Goal: Check status: Check status

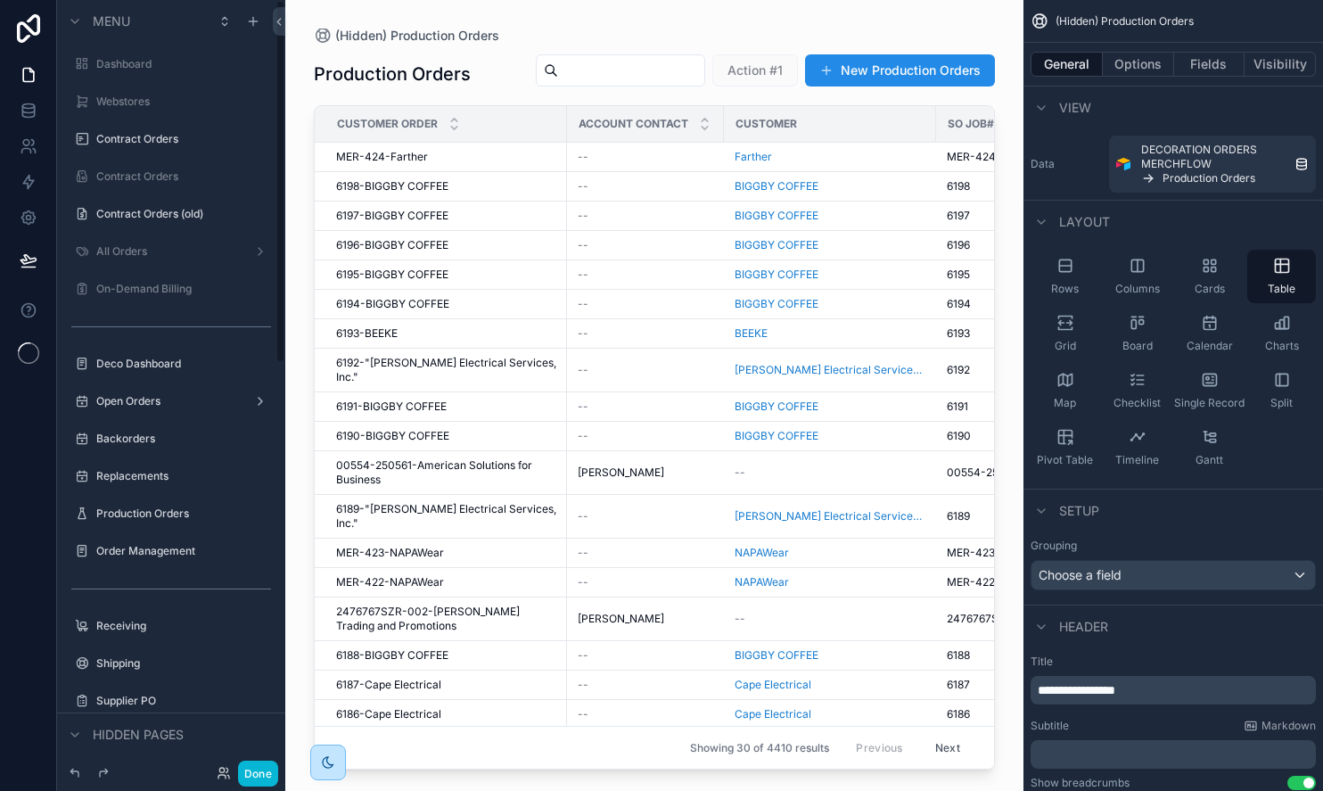
scroll to position [860, 0]
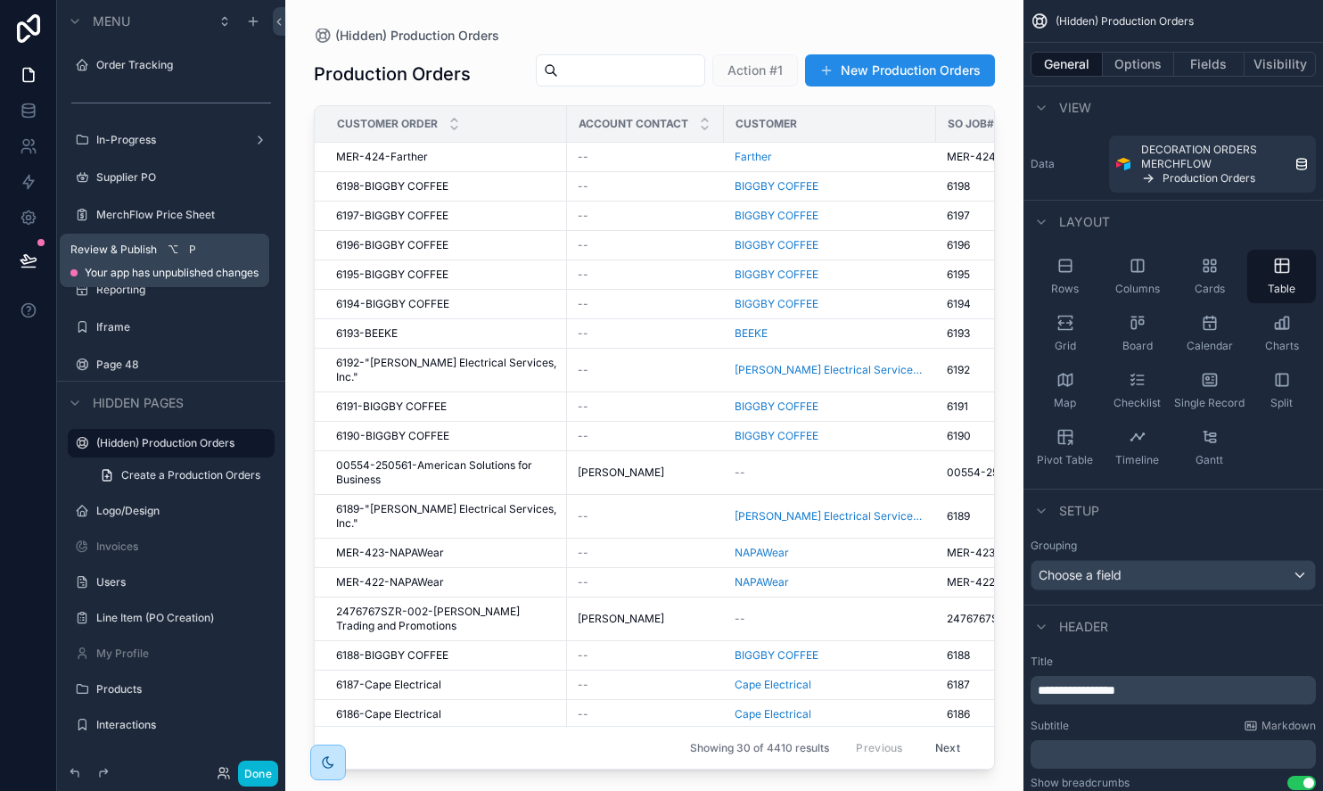
click at [31, 265] on icon at bounding box center [29, 260] width 18 height 18
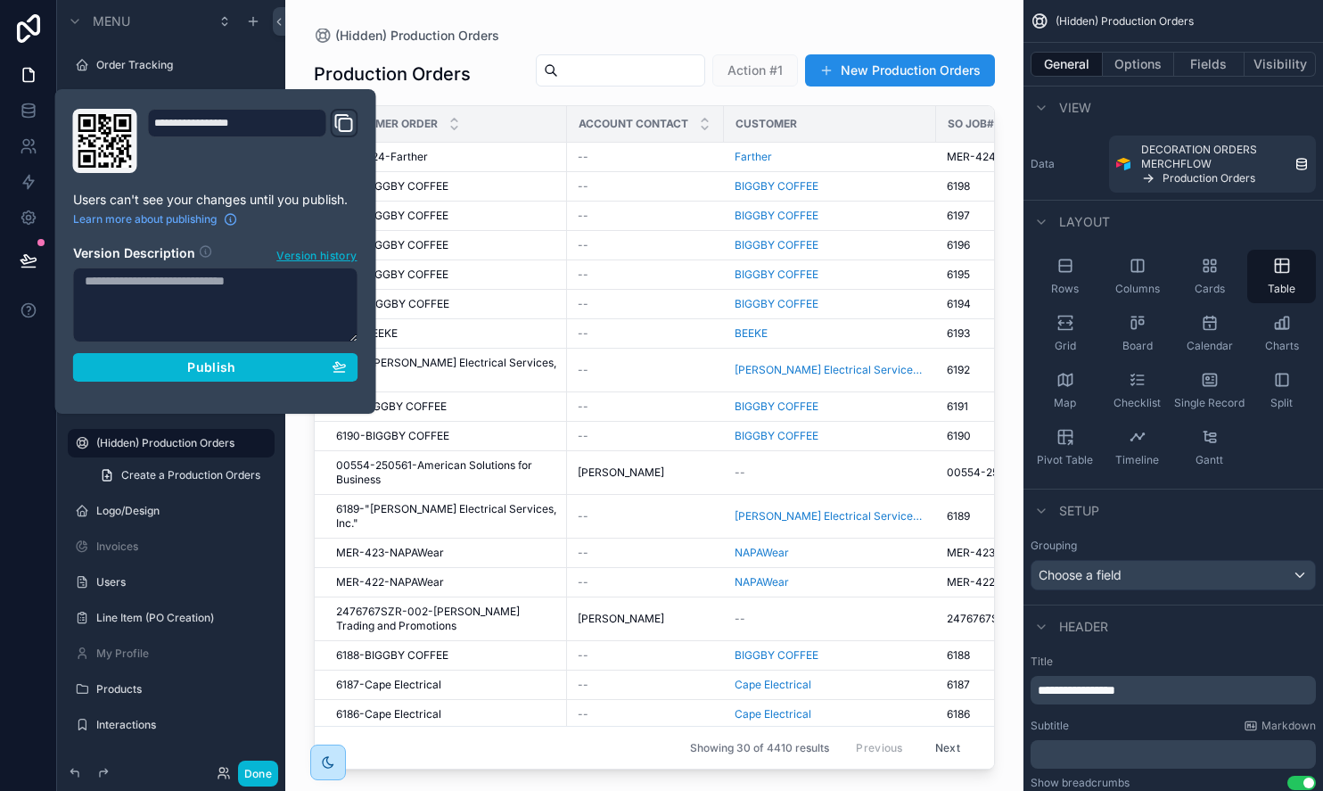
click at [19, 462] on div at bounding box center [28, 395] width 57 height 791
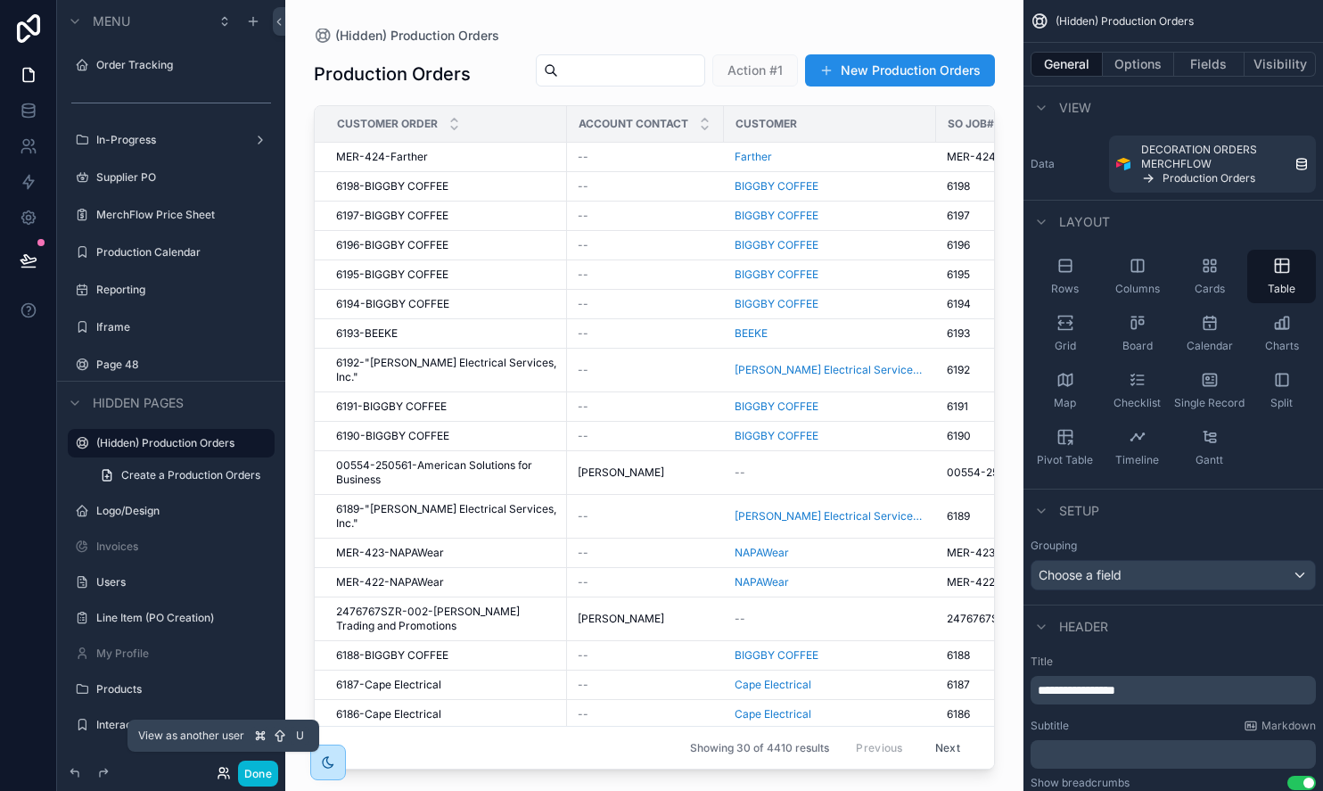
click at [224, 773] on icon at bounding box center [224, 773] width 14 height 14
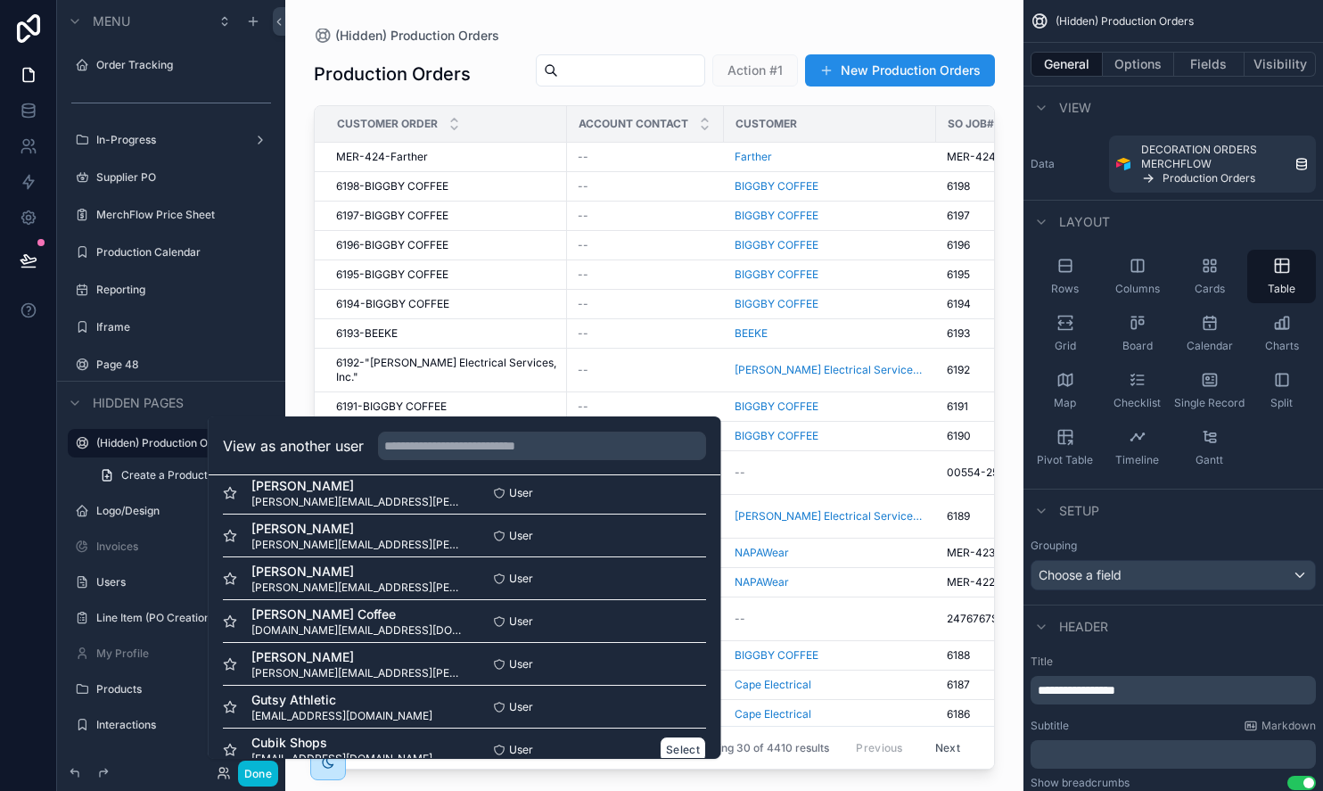
scroll to position [145, 0]
click at [685, 663] on button "Select" at bounding box center [683, 666] width 46 height 26
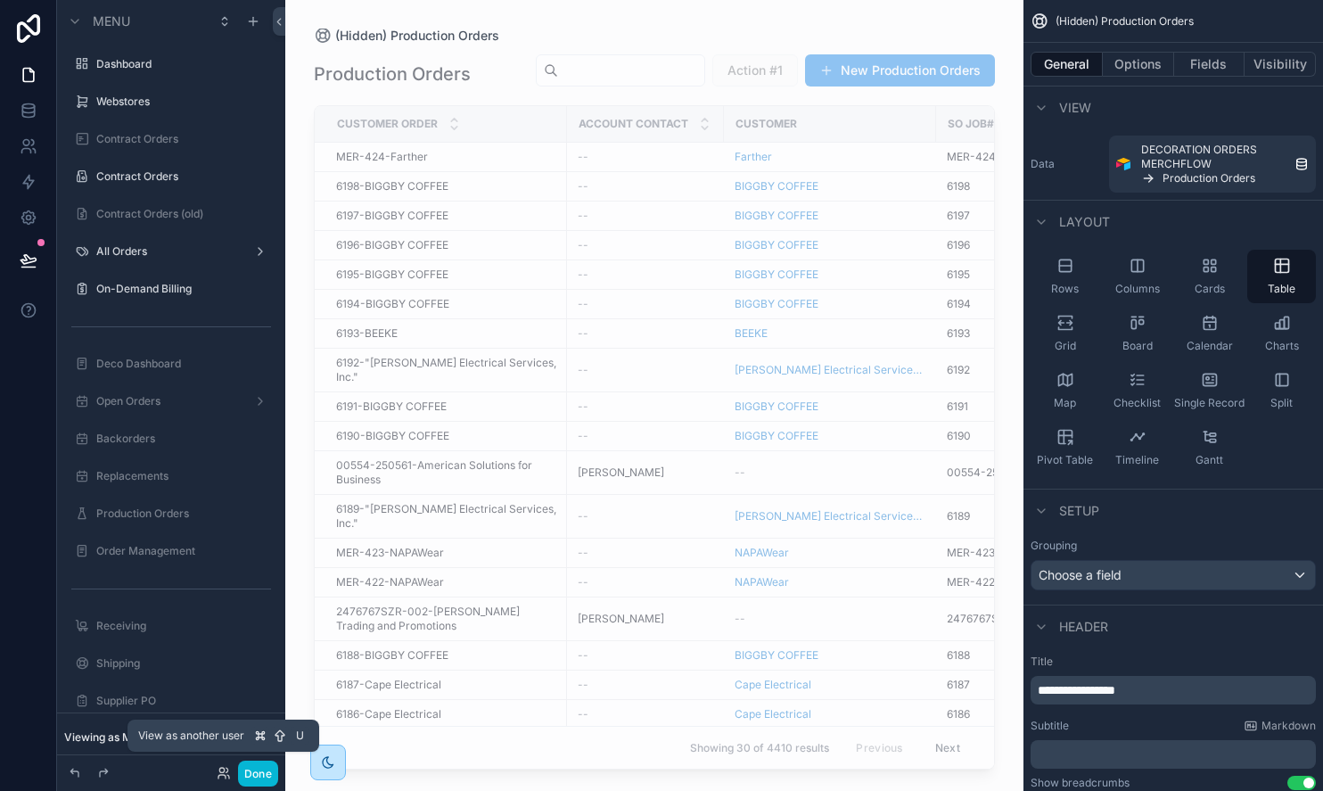
scroll to position [889, 0]
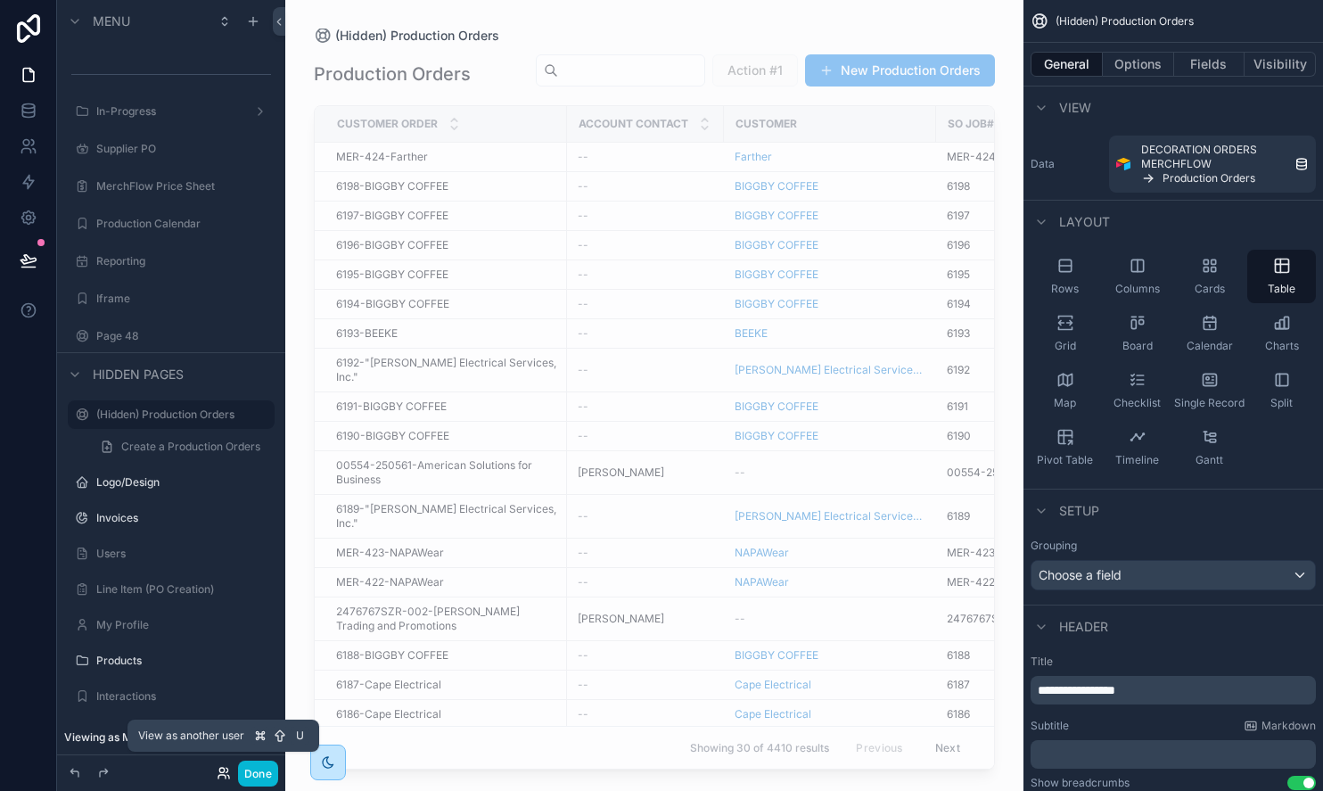
click at [220, 777] on icon at bounding box center [224, 773] width 14 height 14
click at [253, 777] on button "Done" at bounding box center [258, 774] width 40 height 26
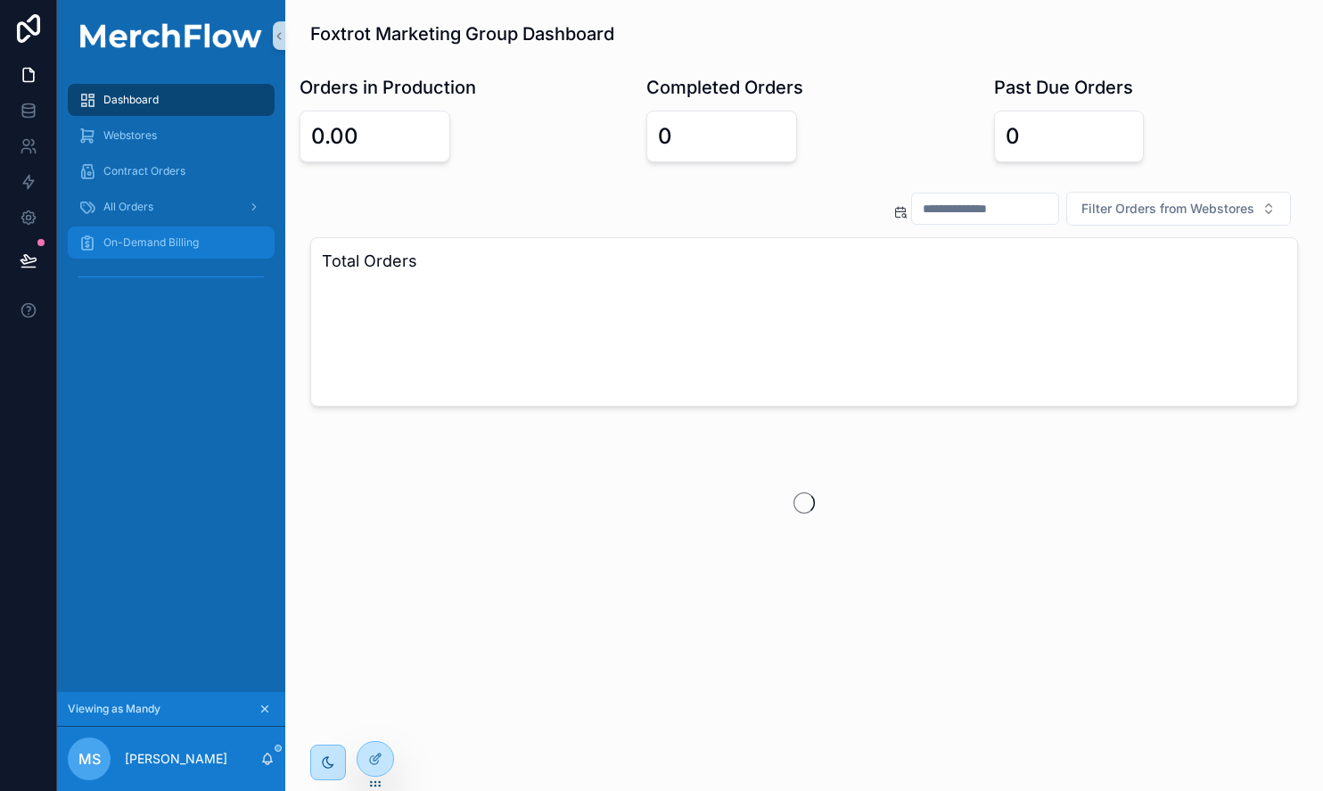
click at [154, 239] on span "On-Demand Billing" at bounding box center [150, 242] width 95 height 14
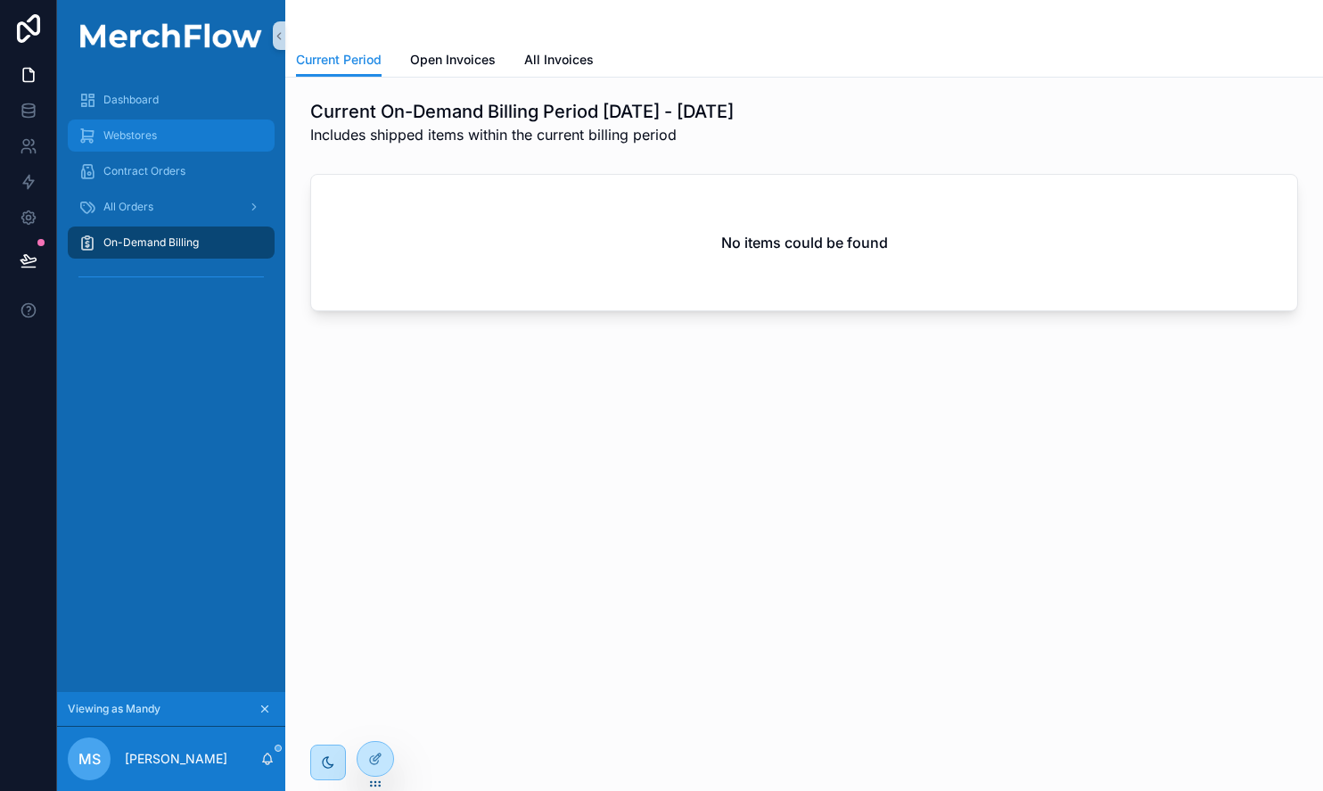
click at [140, 132] on span "Webstores" at bounding box center [129, 135] width 53 height 14
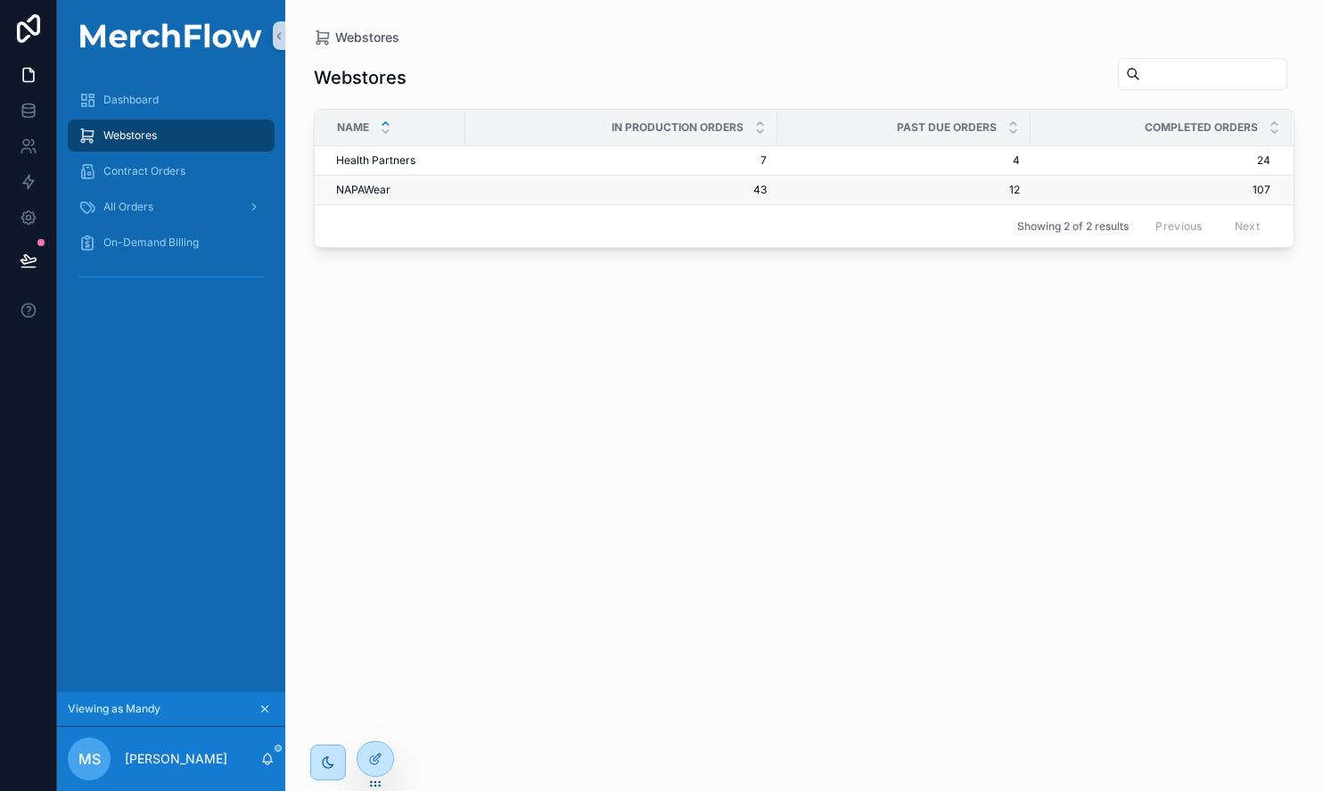
click at [367, 187] on span "NAPAWear" at bounding box center [363, 190] width 54 height 14
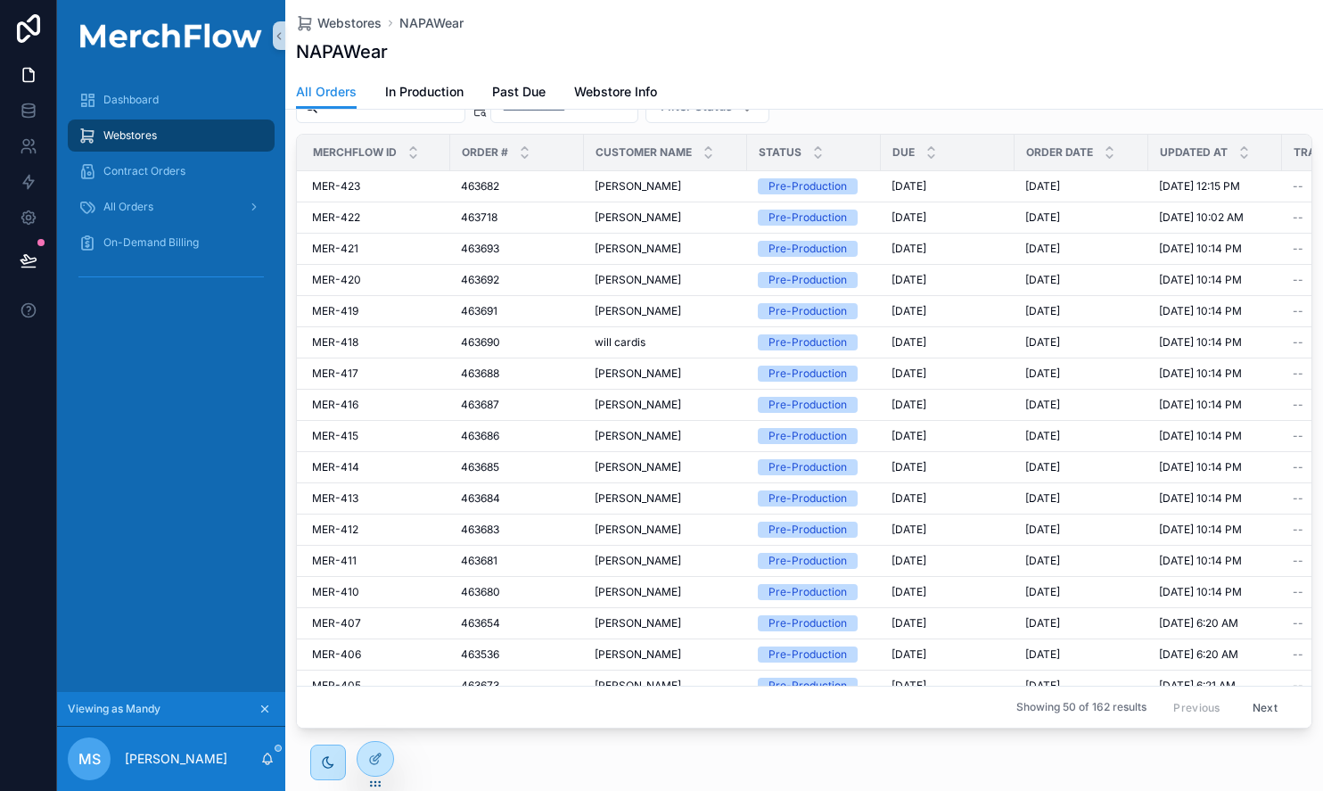
scroll to position [56, 0]
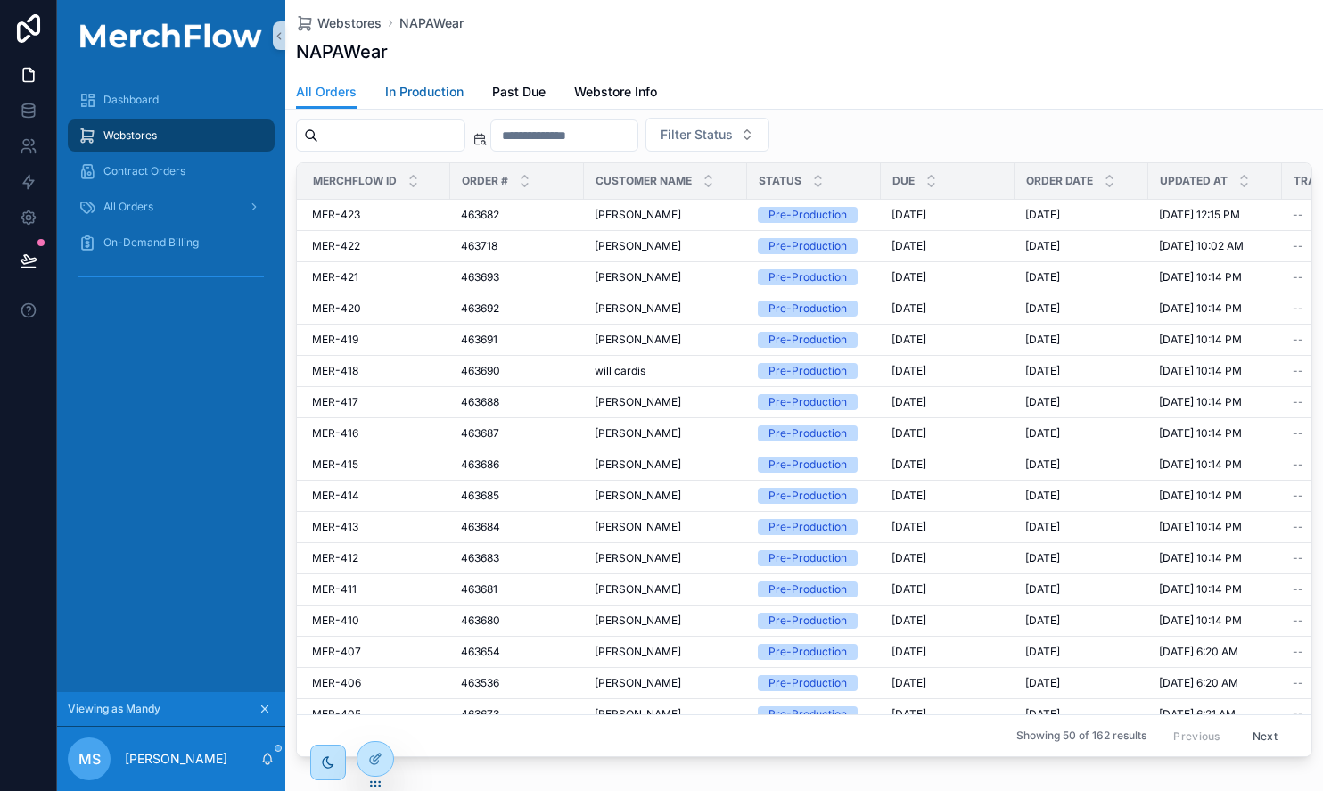
click at [428, 95] on span "In Production" at bounding box center [424, 92] width 78 height 18
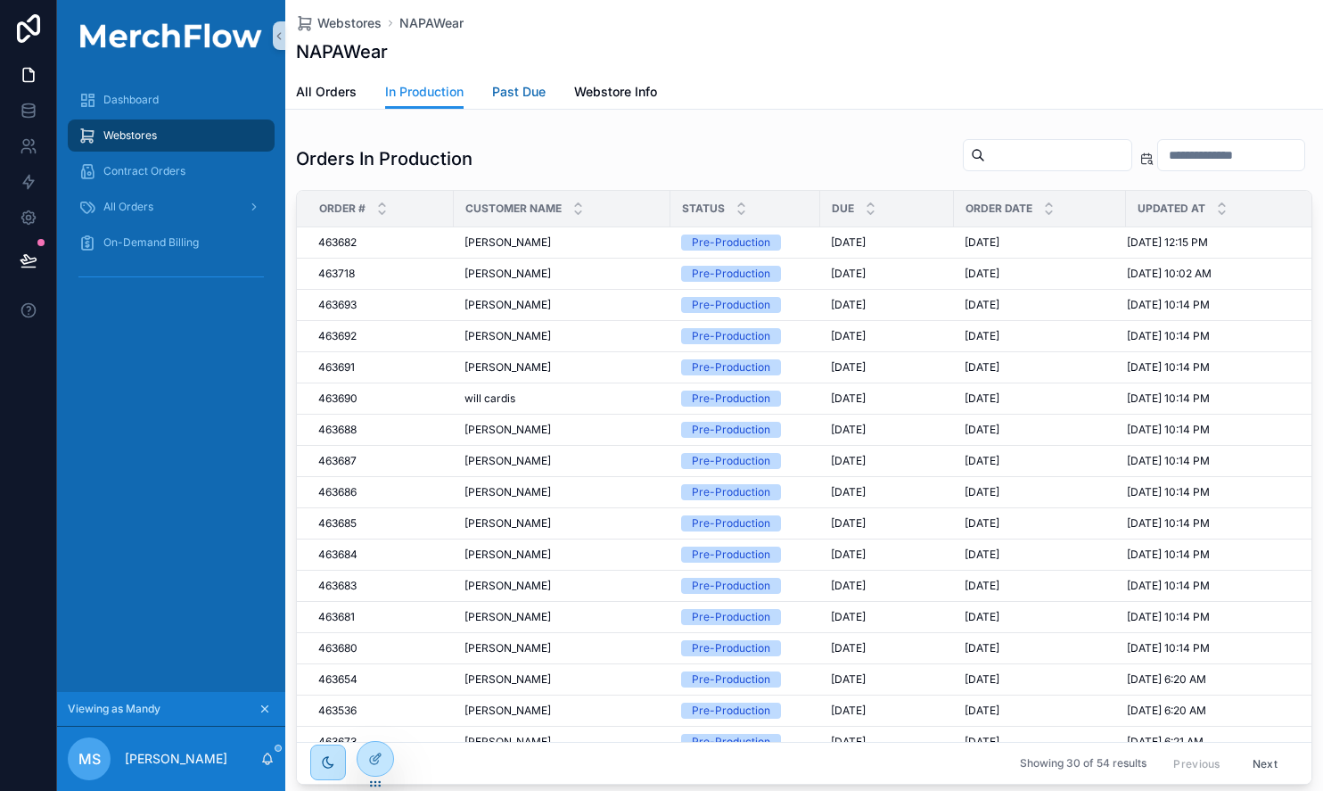
click at [511, 89] on span "Past Due" at bounding box center [518, 92] width 53 height 18
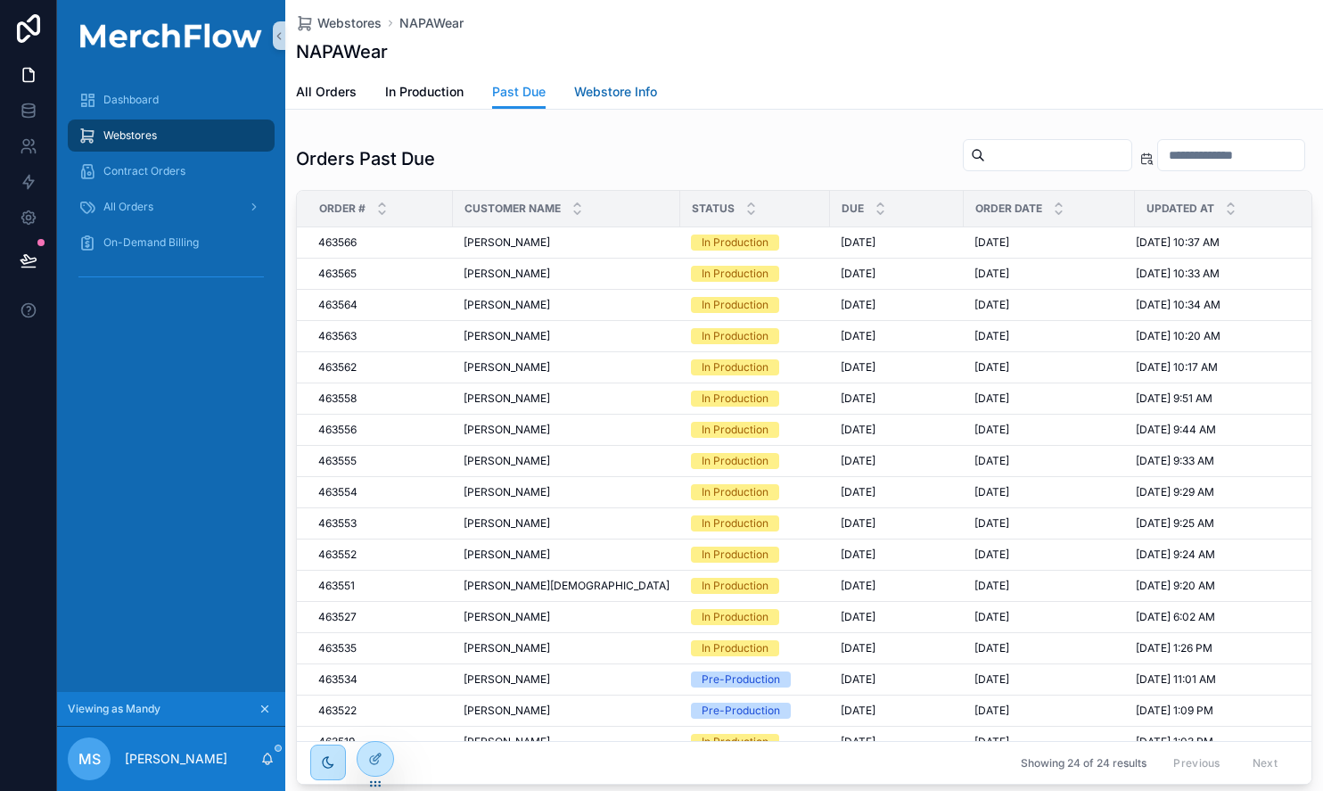
click at [595, 90] on span "Webstore Info" at bounding box center [615, 92] width 83 height 18
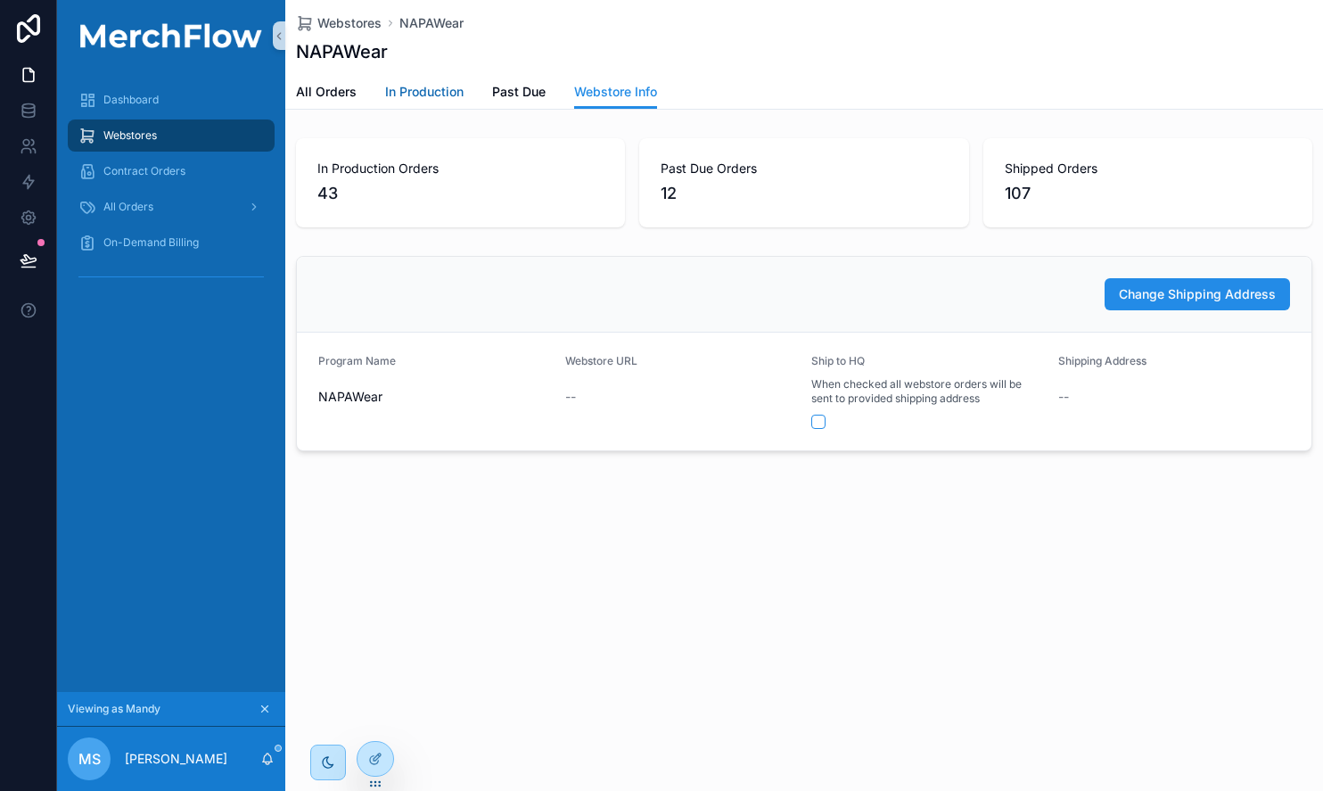
click at [432, 95] on span "In Production" at bounding box center [424, 92] width 78 height 18
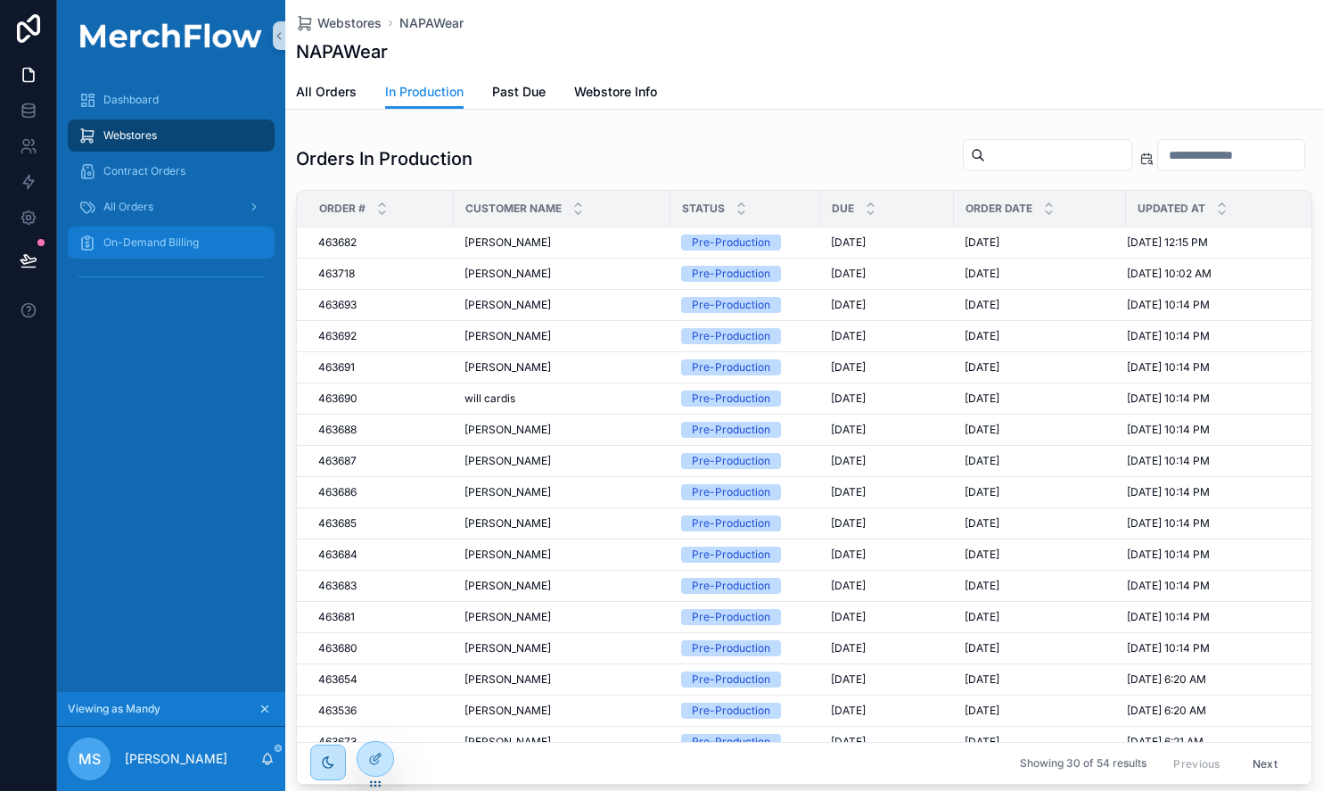
click at [157, 236] on span "On-Demand Billing" at bounding box center [150, 242] width 95 height 14
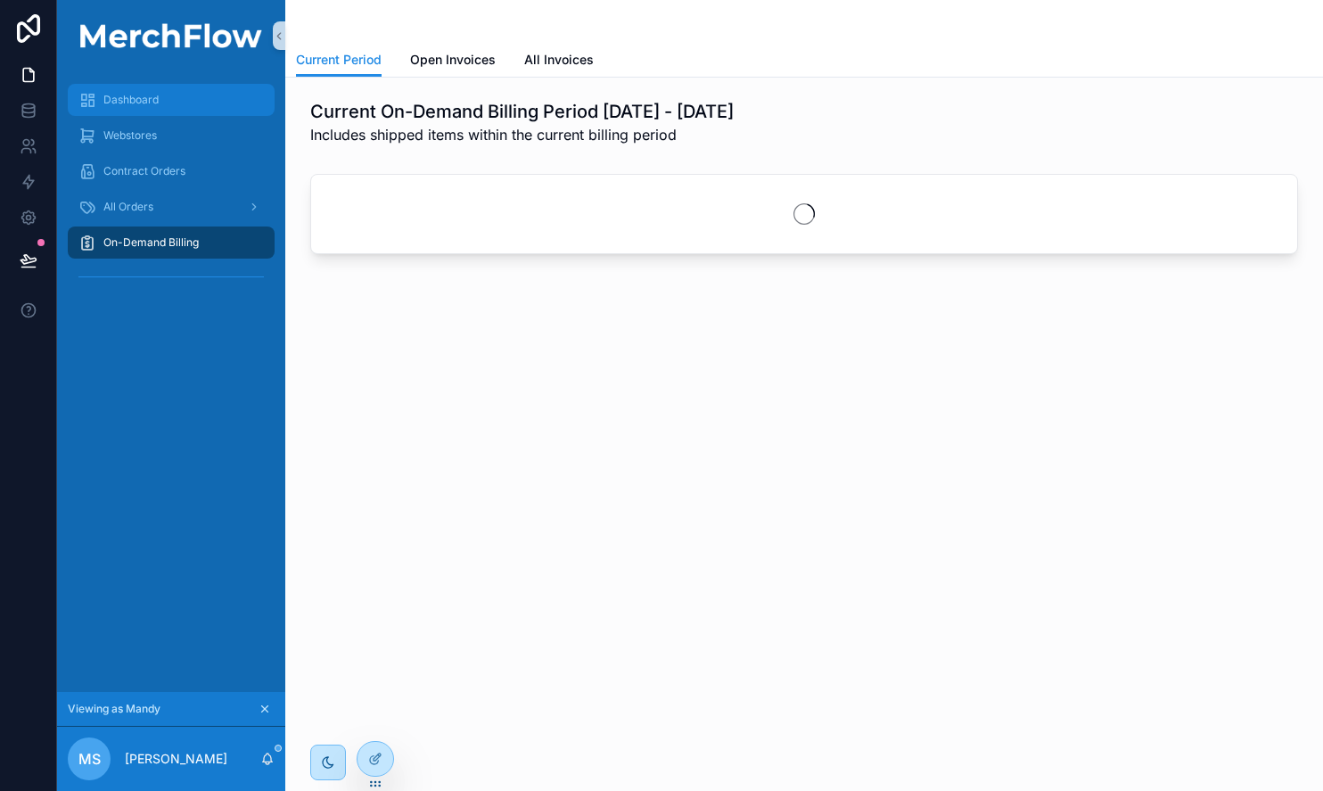
click at [144, 98] on span "Dashboard" at bounding box center [130, 100] width 55 height 14
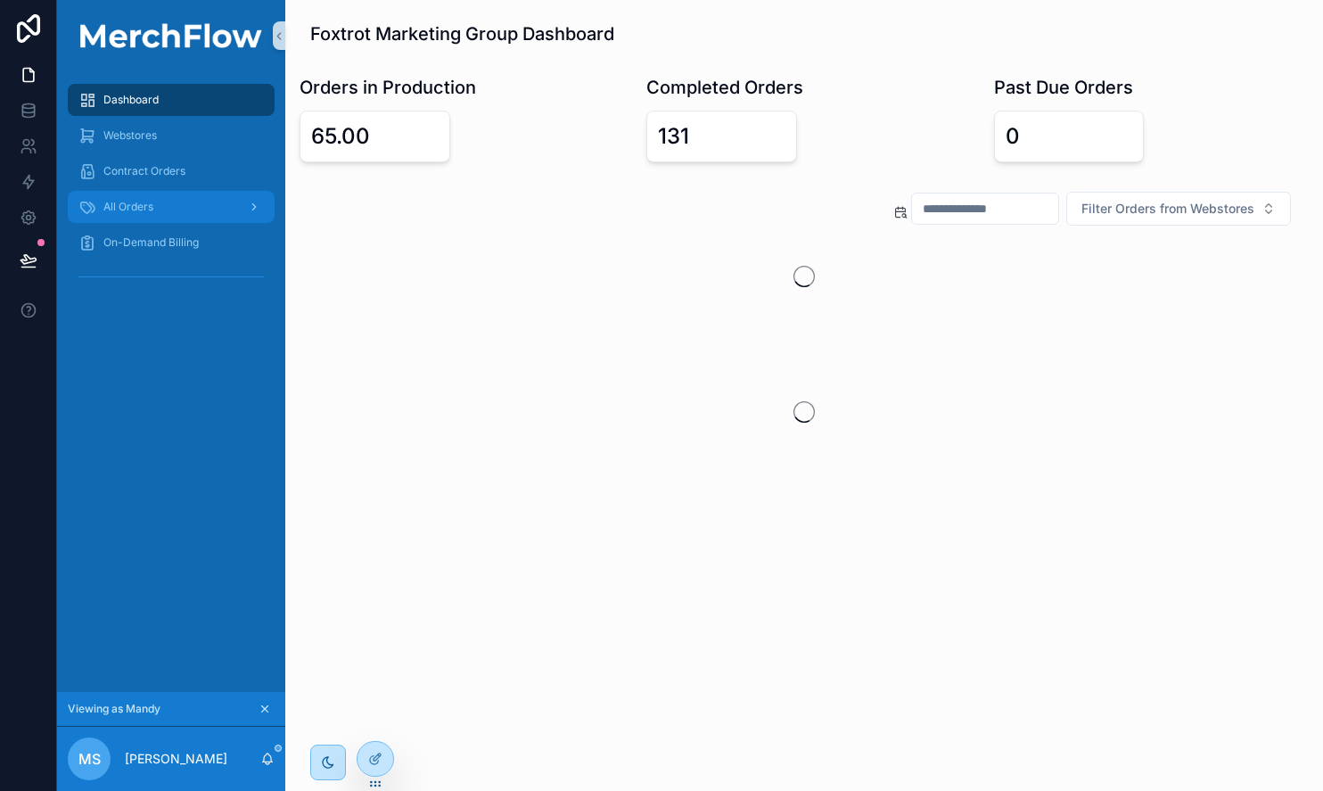
click at [254, 204] on icon "scrollable content" at bounding box center [254, 207] width 12 height 12
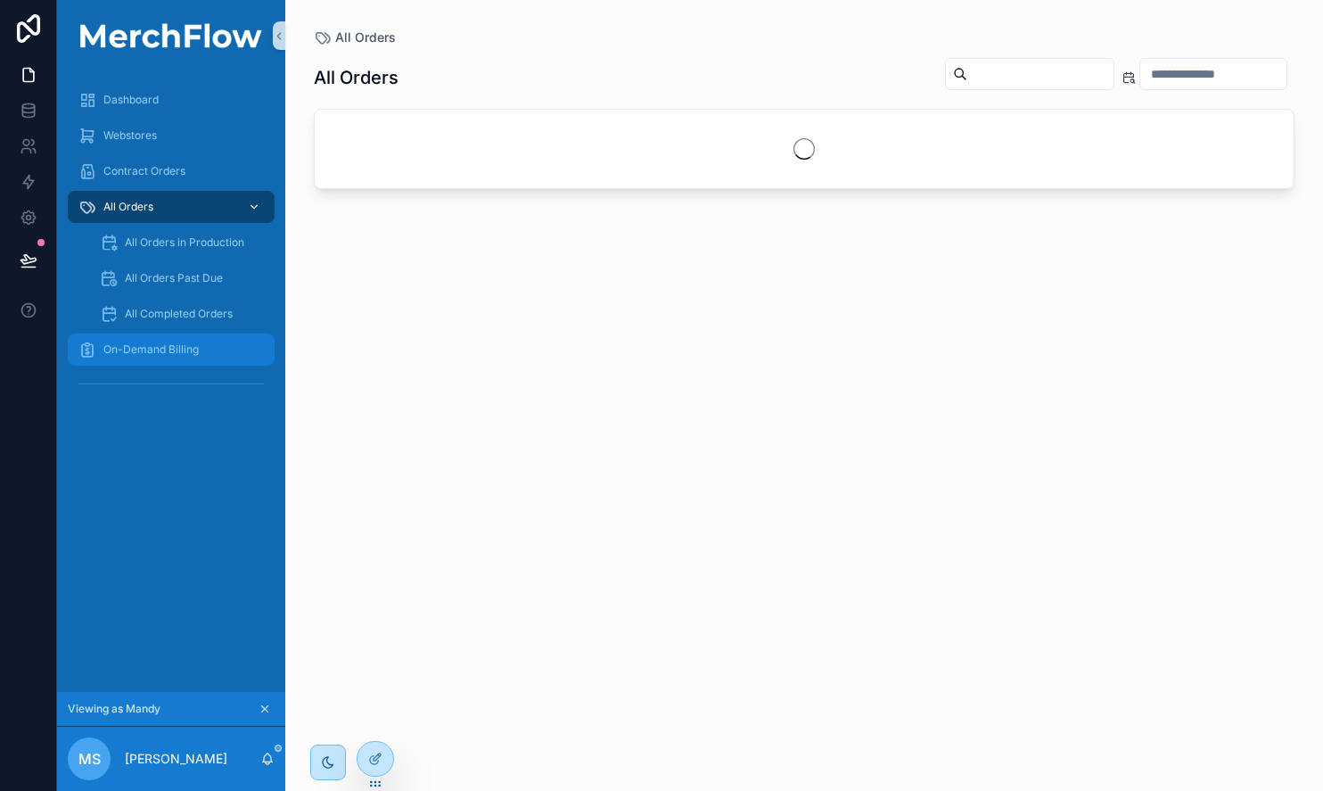
click at [185, 342] on span "On-Demand Billing" at bounding box center [150, 349] width 95 height 14
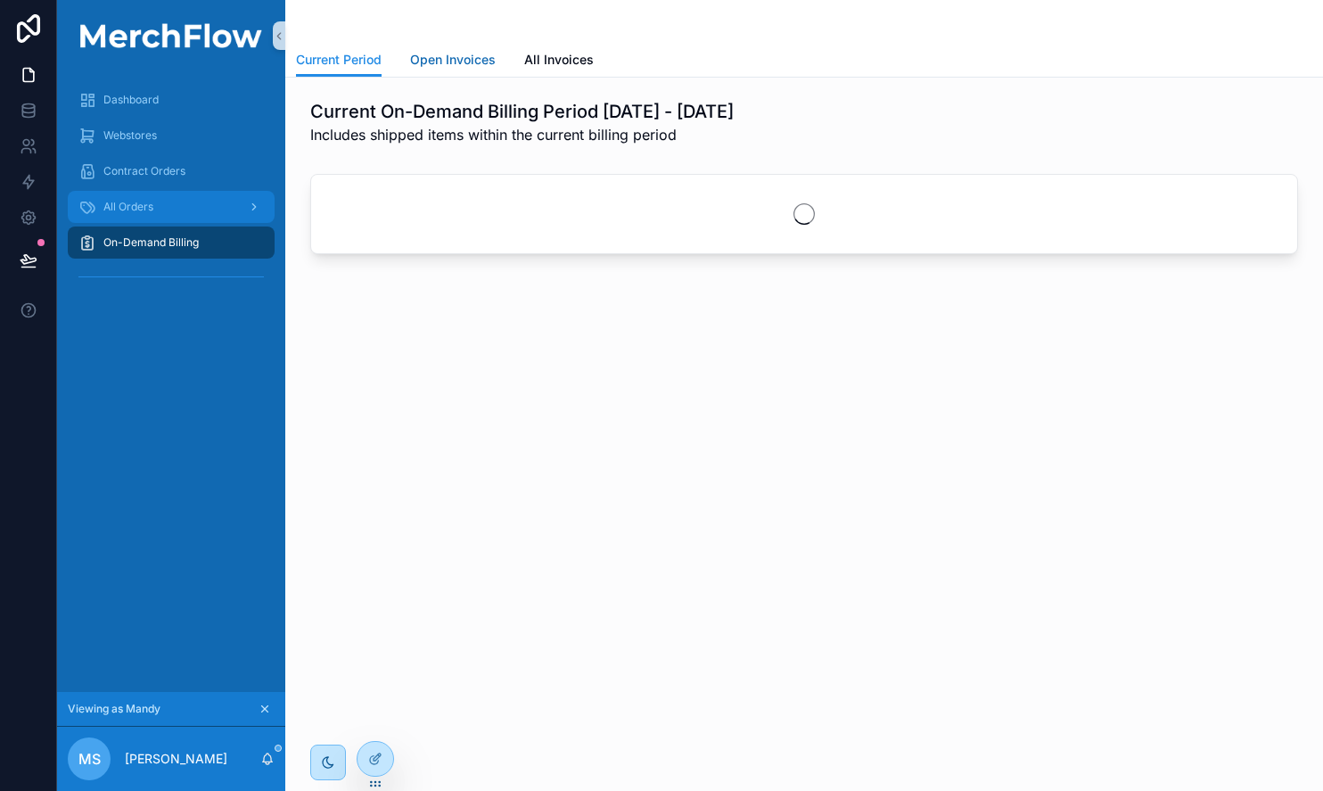
click at [475, 61] on span "Open Invoices" at bounding box center [453, 60] width 86 height 18
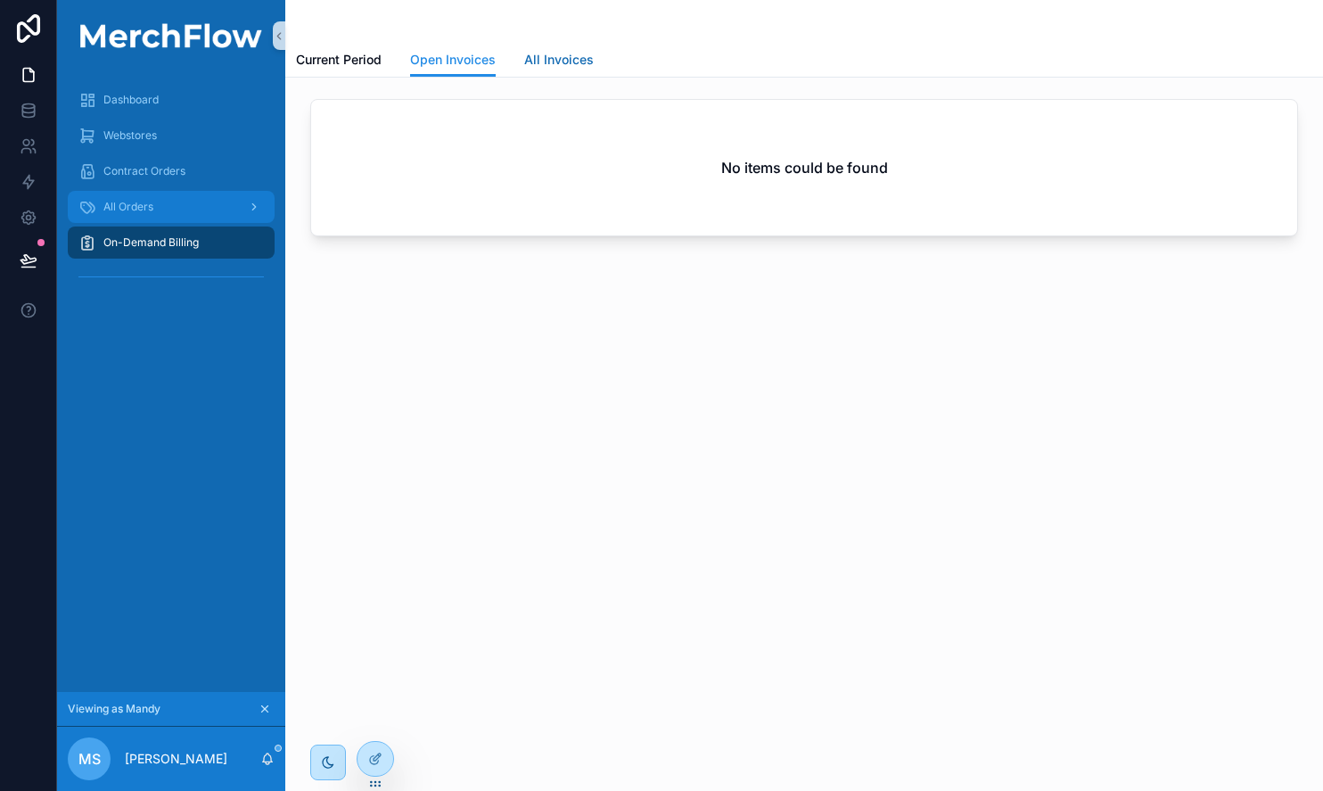
click at [563, 52] on span "All Invoices" at bounding box center [559, 60] width 70 height 18
click at [342, 62] on span "Current Period" at bounding box center [339, 60] width 86 height 18
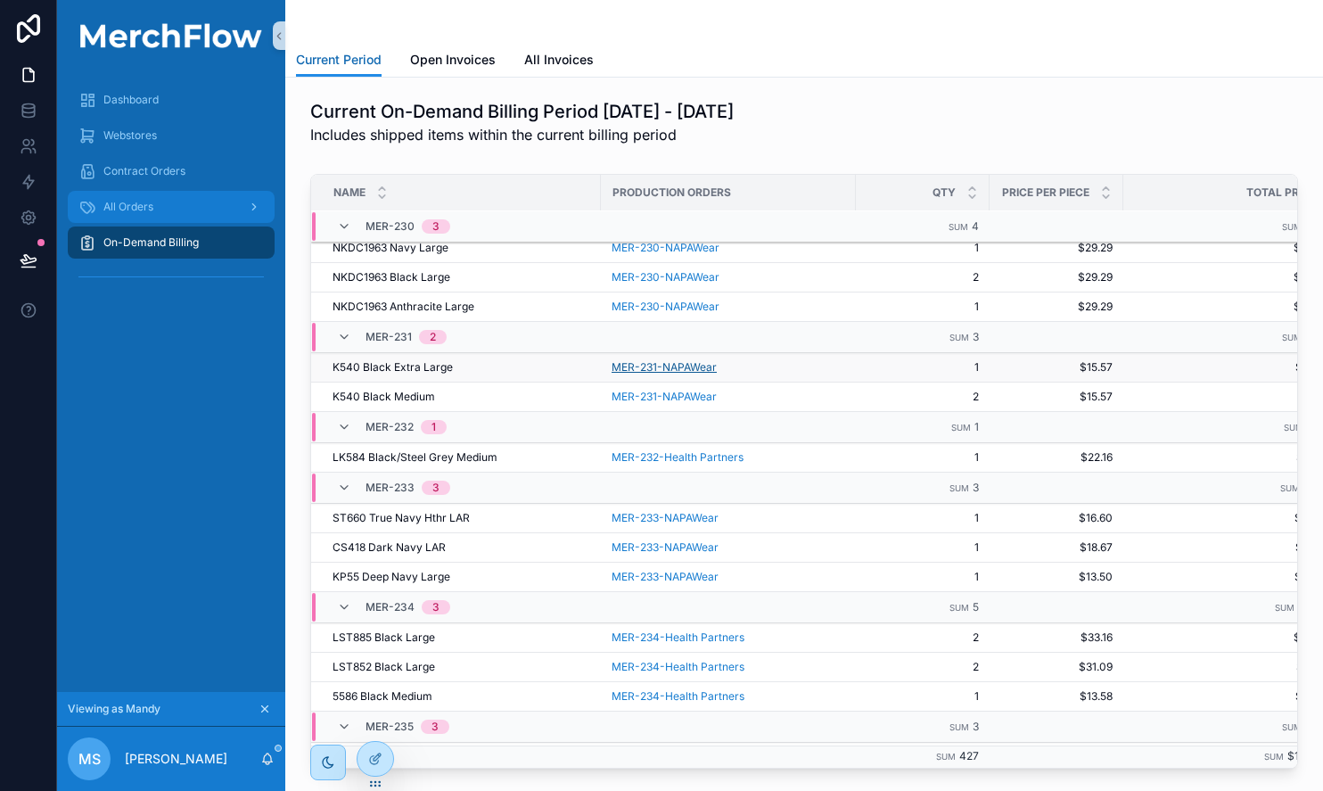
scroll to position [887, 0]
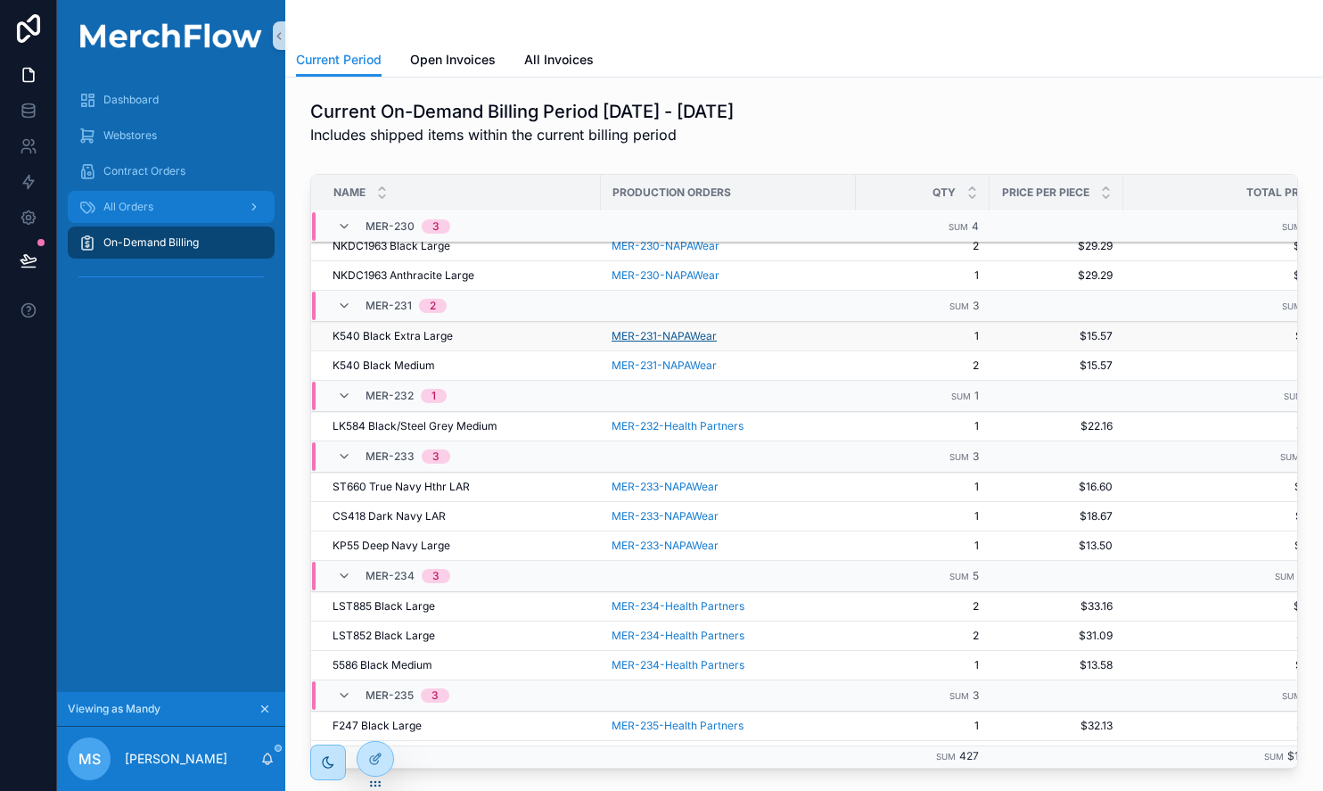
click at [672, 343] on span "MER-231-NAPAWear" at bounding box center [664, 336] width 105 height 14
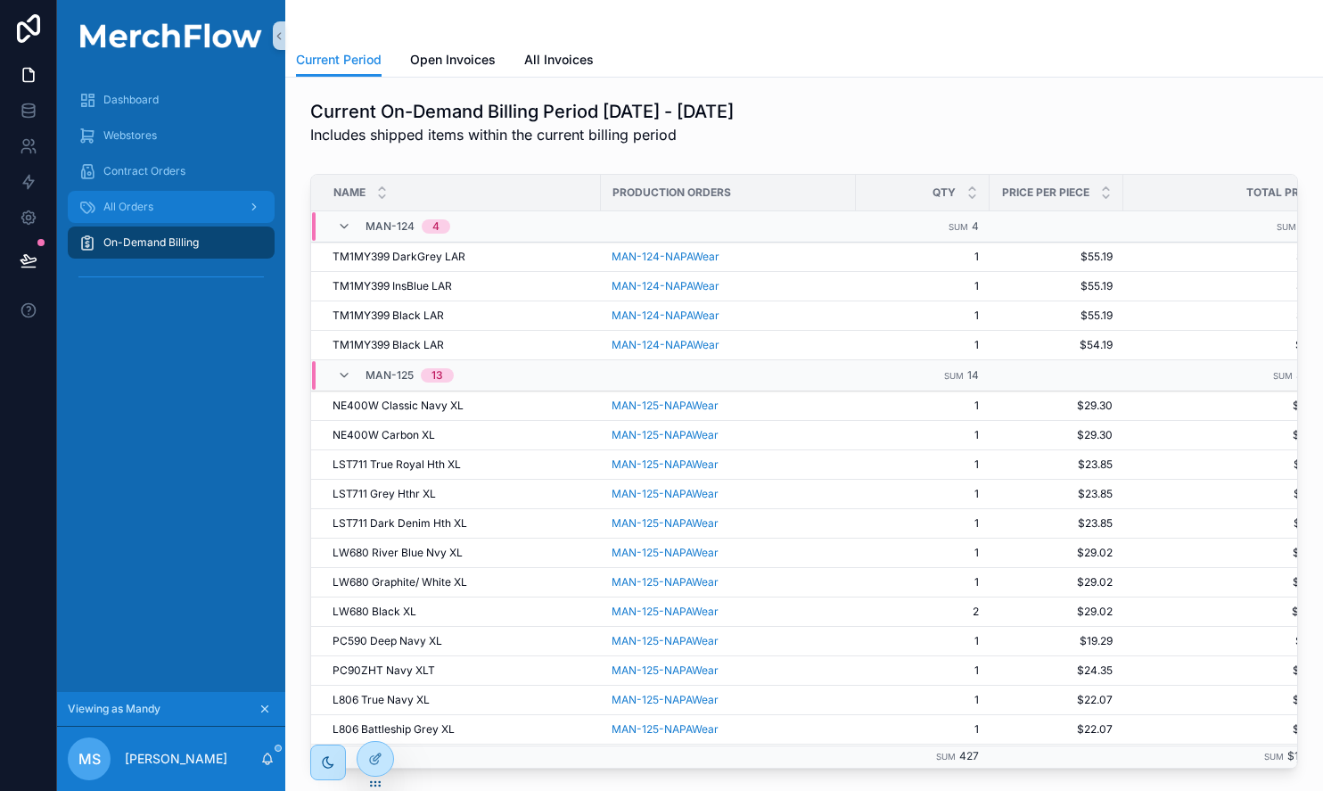
click at [548, 145] on div "Current On-Demand Billing Period 9/29/2025 - 10/5/2025 Includes shipped items w…" at bounding box center [804, 122] width 1009 height 61
click at [995, 112] on div "Current On-Demand Billing Period 9/29/2025 - 10/5/2025 Includes shipped items w…" at bounding box center [804, 122] width 988 height 46
click at [448, 62] on span "Open Invoices" at bounding box center [453, 60] width 86 height 18
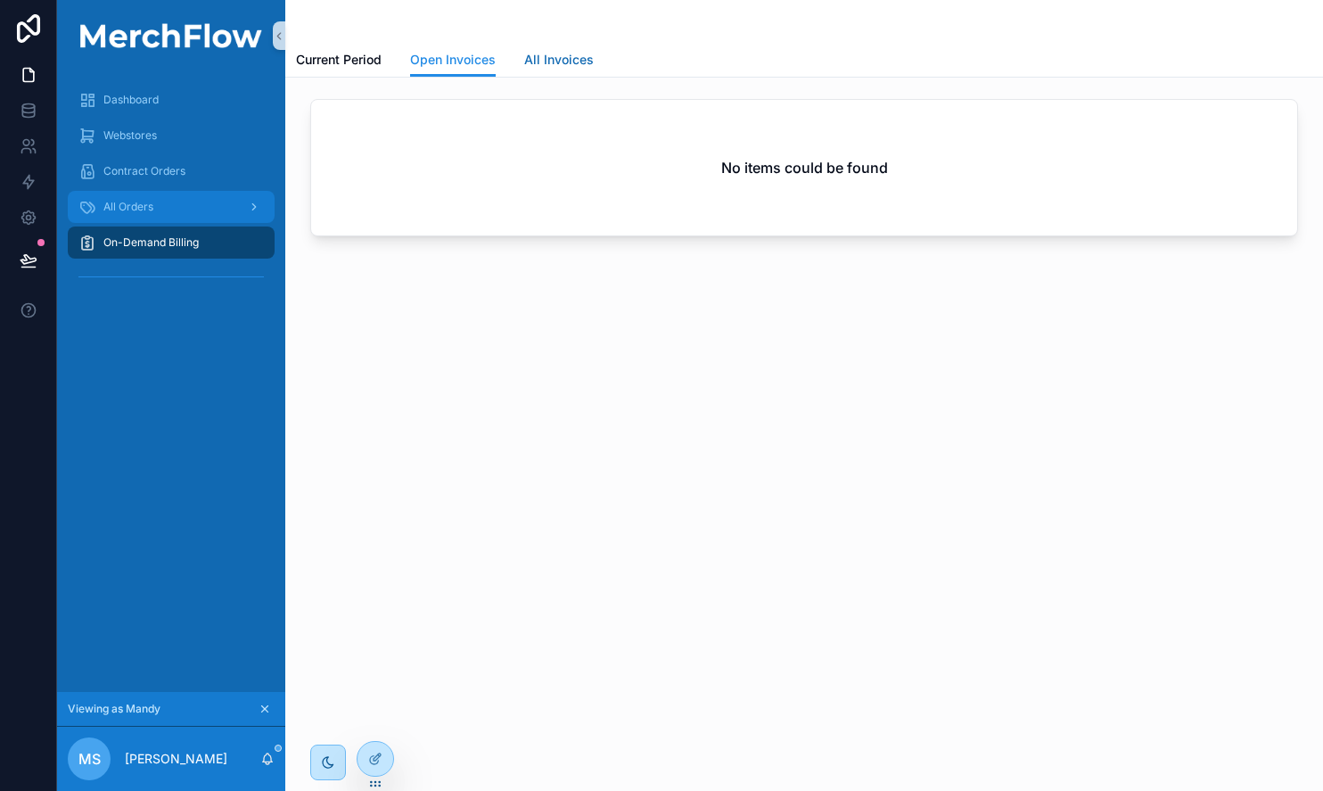
click at [560, 53] on span "All Invoices" at bounding box center [559, 60] width 70 height 18
click at [441, 61] on span "Open Invoices" at bounding box center [453, 60] width 86 height 18
